Goal: Information Seeking & Learning: Learn about a topic

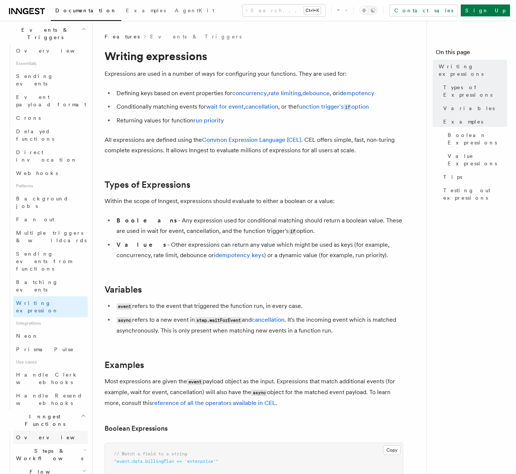
click at [38, 435] on span "Overview" at bounding box center [54, 438] width 77 height 6
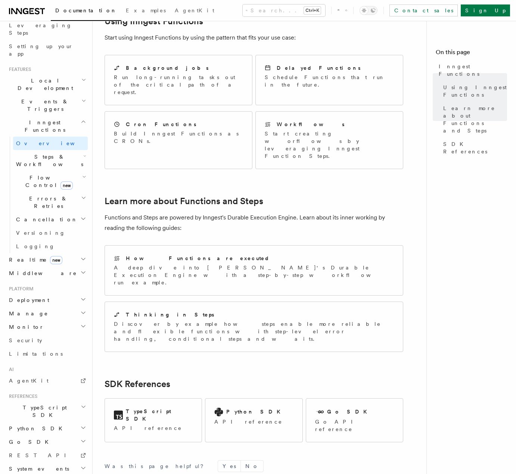
scroll to position [415, 0]
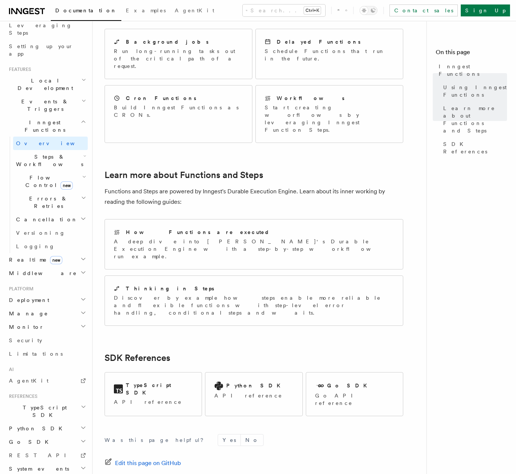
click at [68, 150] on h2 "Steps & Workflows" at bounding box center [50, 160] width 75 height 21
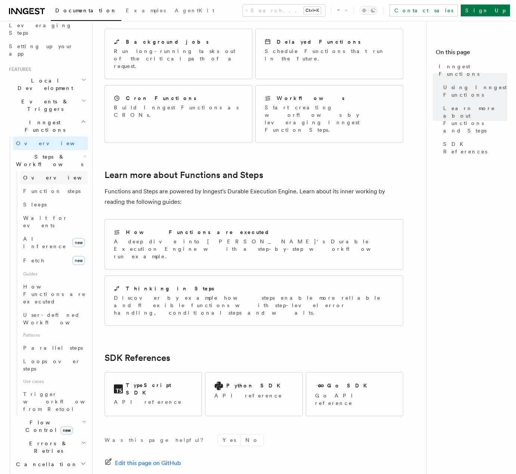
click at [45, 175] on span "Overview" at bounding box center [61, 178] width 77 height 6
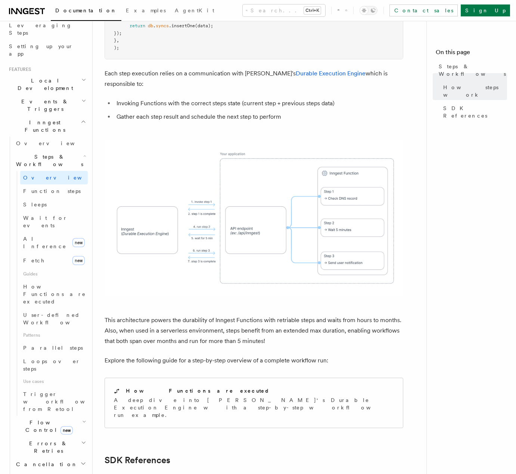
scroll to position [620, 0]
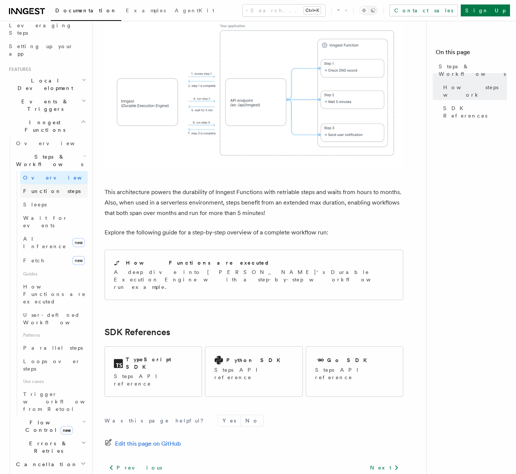
click at [51, 188] on span "Function steps" at bounding box center [52, 191] width 58 height 6
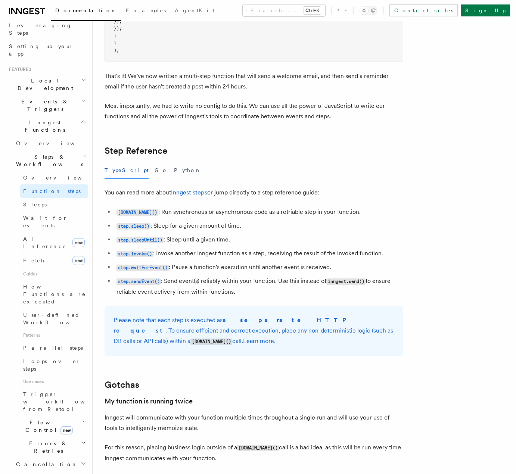
scroll to position [1204, 0]
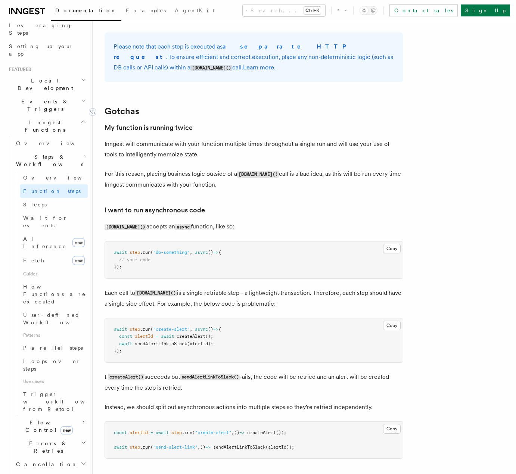
click at [128, 106] on link "Gotchas" at bounding box center [122, 111] width 35 height 10
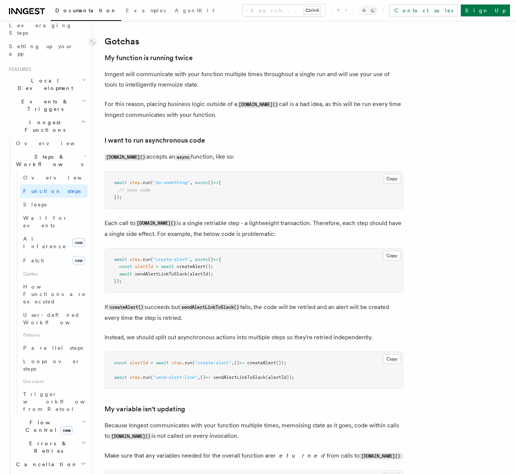
scroll to position [1549, 0]
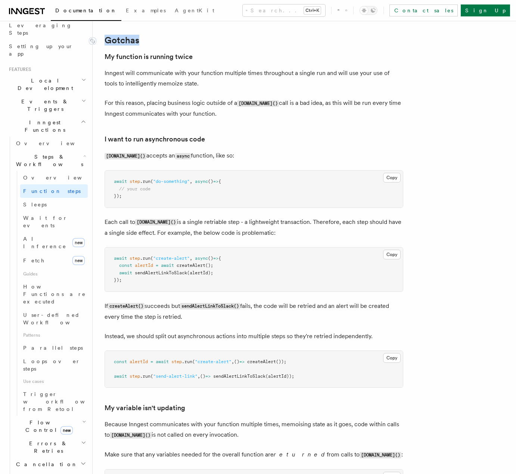
drag, startPoint x: 145, startPoint y: 40, endPoint x: 105, endPoint y: 39, distance: 39.6
click at [105, 39] on h2 "Gotchas" at bounding box center [254, 40] width 299 height 10
drag, startPoint x: 102, startPoint y: 29, endPoint x: 103, endPoint y: 34, distance: 4.9
click at [100, 25] on div at bounding box center [100, 25] width 0 height 0
click at [217, 53] on h3 "My function is running twice" at bounding box center [254, 57] width 299 height 10
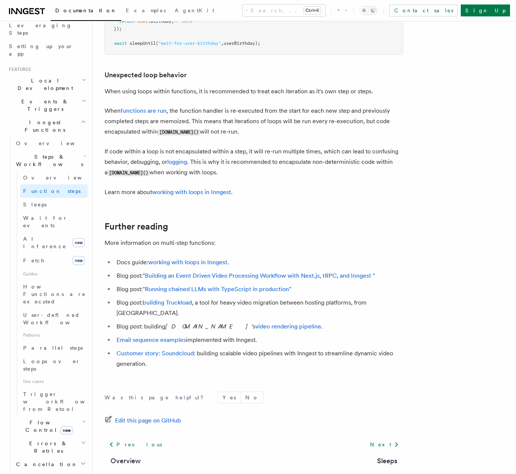
scroll to position [2351, 0]
click at [36, 202] on span "Sleeps" at bounding box center [35, 205] width 24 height 6
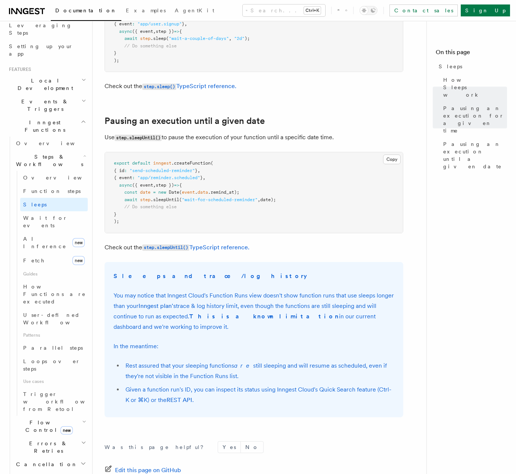
scroll to position [432, 0]
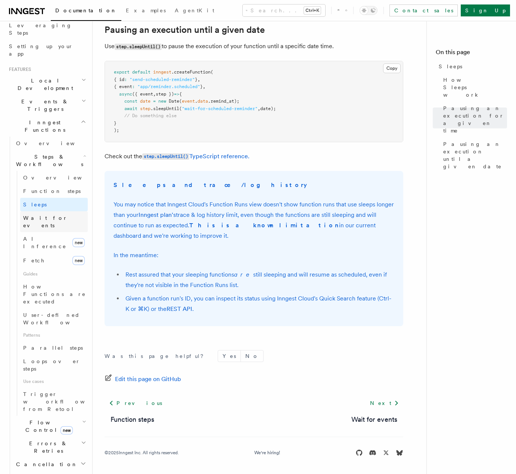
click at [47, 215] on span "Wait for events" at bounding box center [45, 221] width 44 height 13
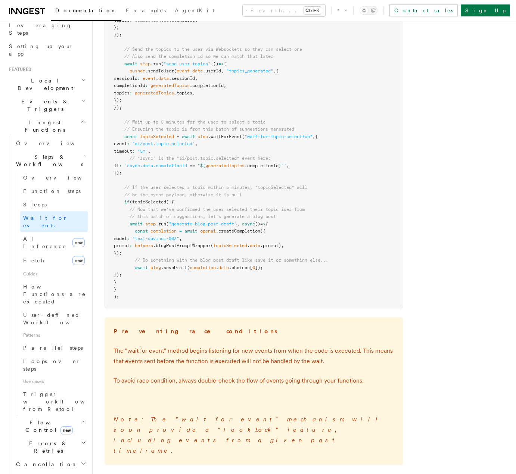
scroll to position [987, 0]
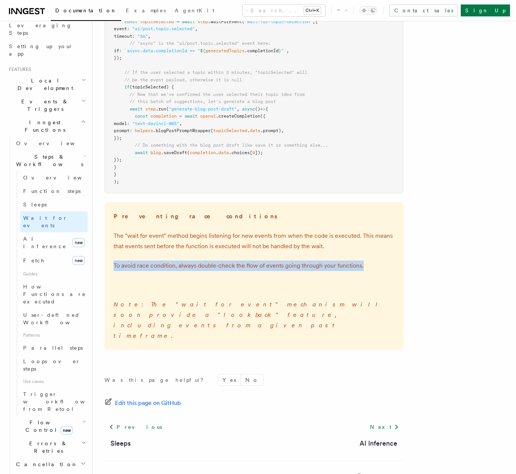
drag, startPoint x: 114, startPoint y: 264, endPoint x: 384, endPoint y: 263, distance: 269.6
click at [384, 263] on p "To avoid race condition, always double-check the flow of events going through y…" at bounding box center [254, 266] width 281 height 10
click at [379, 251] on div at bounding box center [379, 251] width 0 height 0
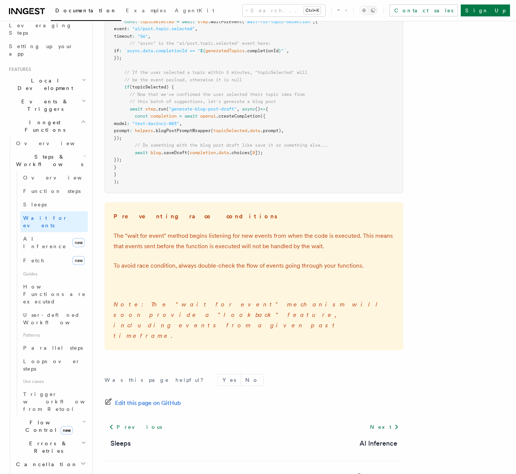
click at [200, 319] on p "Note: The "wait for event" mechanism will soon provide a "lookback" feature, in…" at bounding box center [254, 320] width 281 height 42
click at [46, 235] on span "AI Inference" at bounding box center [44, 241] width 43 height 13
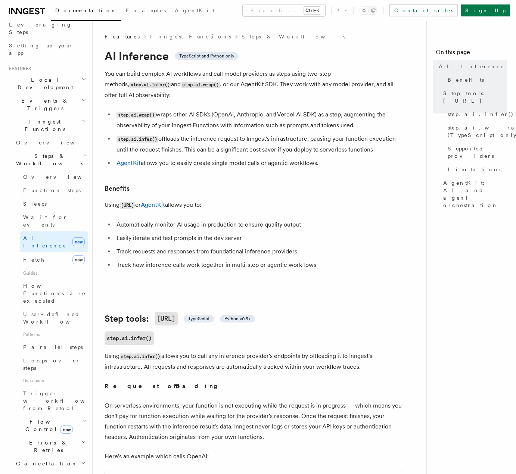
click at [82, 418] on icon "button" at bounding box center [84, 421] width 4 height 6
click at [81, 439] on icon "button" at bounding box center [83, 442] width 5 height 6
click at [80, 460] on icon "button" at bounding box center [83, 463] width 6 height 6
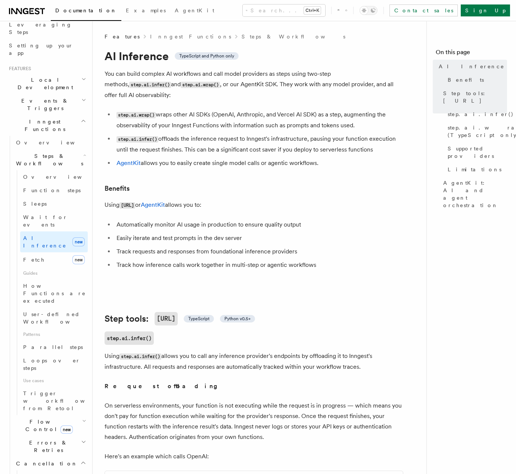
click at [80, 460] on icon "button" at bounding box center [83, 463] width 6 height 6
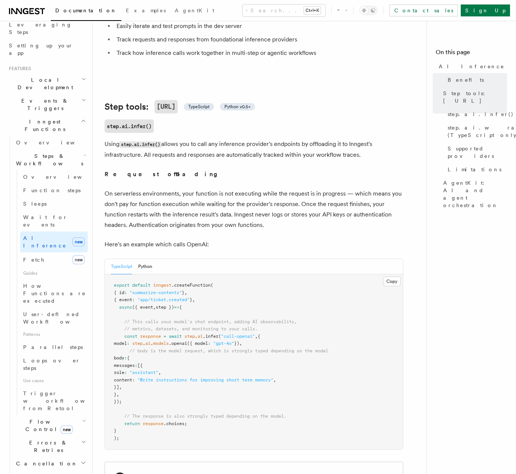
scroll to position [212, 0]
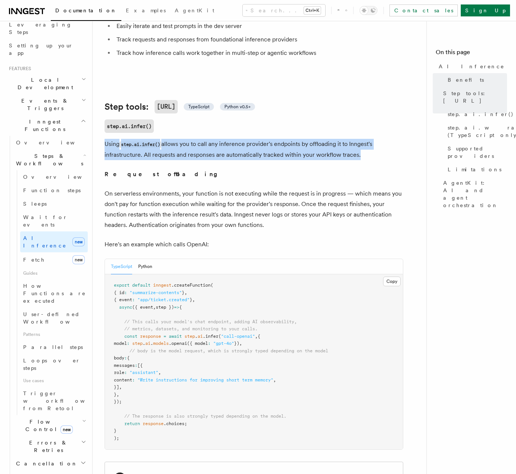
drag, startPoint x: 105, startPoint y: 135, endPoint x: 357, endPoint y: 148, distance: 251.7
click at [357, 148] on p "Using step.ai.infer() allows you to call any inference provider's endpoints by …" at bounding box center [254, 149] width 299 height 21
click at [352, 149] on div at bounding box center [352, 149] width 0 height 0
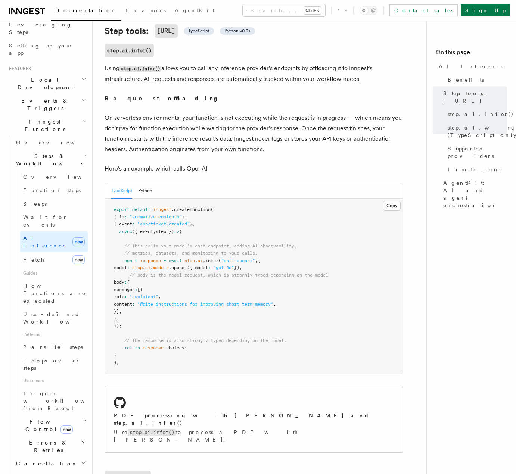
scroll to position [288, 0]
click at [158, 393] on div "PDF processing with [PERSON_NAME] and step.ai.infer() Use step.ai.infer() to pr…" at bounding box center [254, 419] width 298 height 66
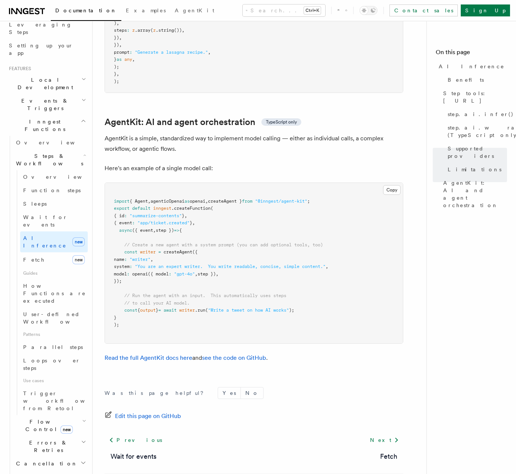
scroll to position [2116, 0]
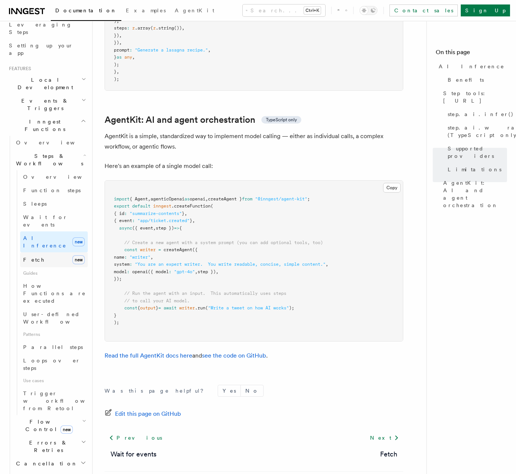
click at [36, 252] on link "Fetch new" at bounding box center [54, 259] width 68 height 15
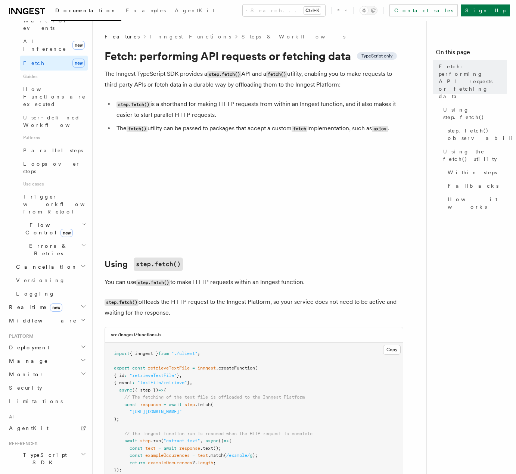
scroll to position [325, 0]
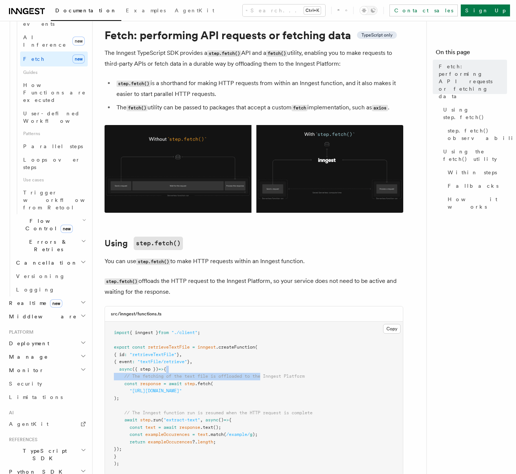
drag, startPoint x: 264, startPoint y: 377, endPoint x: 269, endPoint y: 370, distance: 8.1
click at [269, 370] on pre "import { inngest } from "./client" ; export const retrieveTextFile = inngest .c…" at bounding box center [254, 398] width 298 height 153
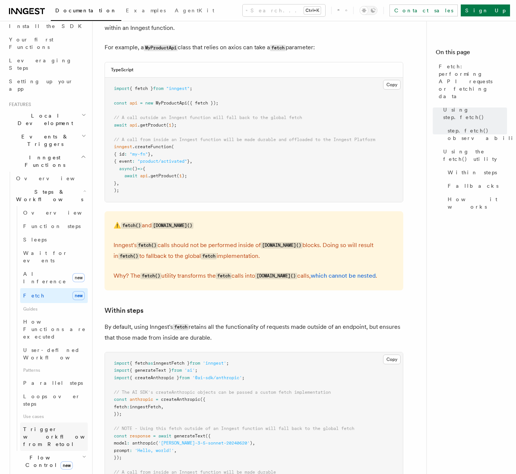
scroll to position [88, 0]
click at [56, 319] on span "How Functions are executed" at bounding box center [54, 329] width 63 height 21
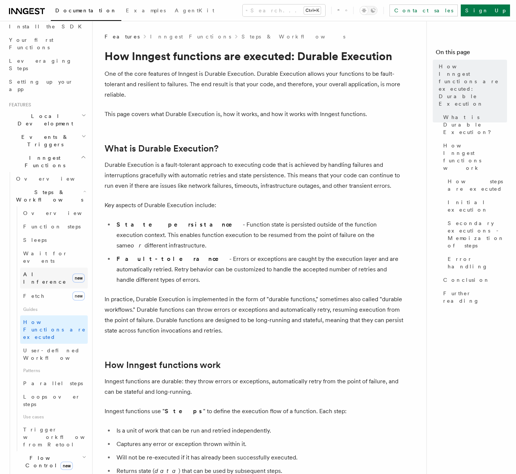
click at [37, 271] on span "AI Inference" at bounding box center [44, 277] width 43 height 13
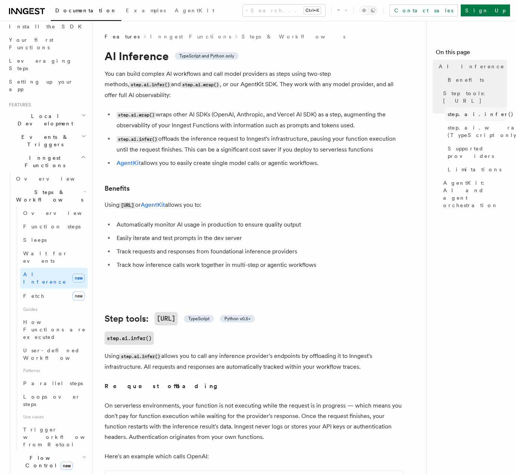
click at [462, 111] on span "step.ai.infer()" at bounding box center [481, 114] width 66 height 7
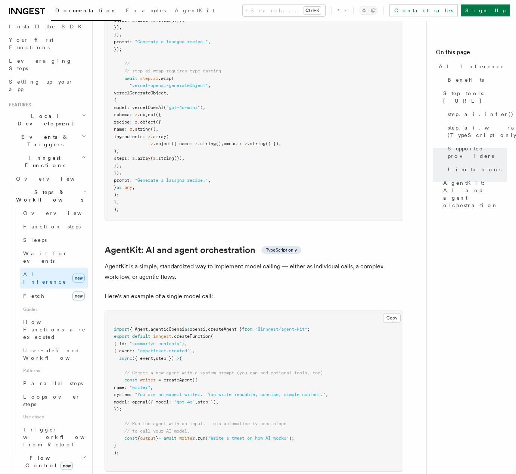
scroll to position [2116, 0]
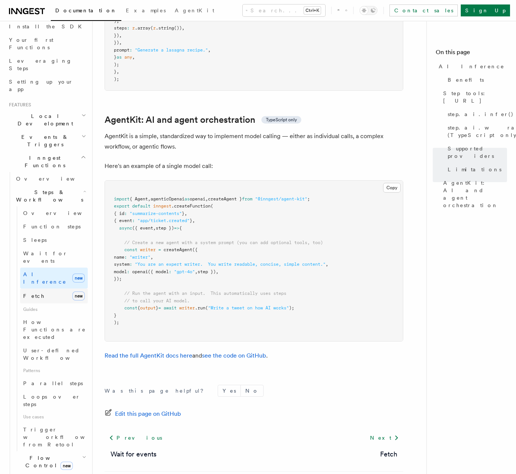
click at [51, 289] on link "Fetch new" at bounding box center [54, 296] width 68 height 15
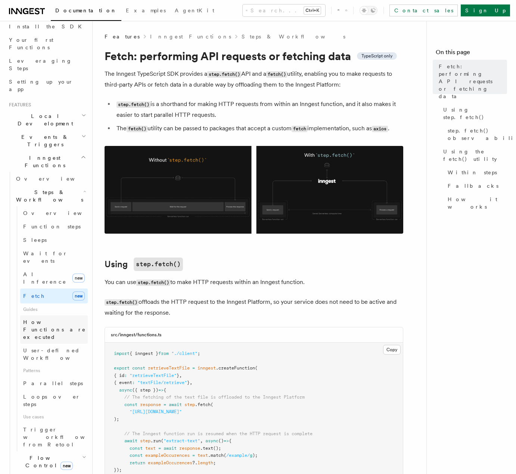
click at [55, 319] on span "How Functions are executed" at bounding box center [54, 329] width 63 height 21
